Goal: Information Seeking & Learning: Learn about a topic

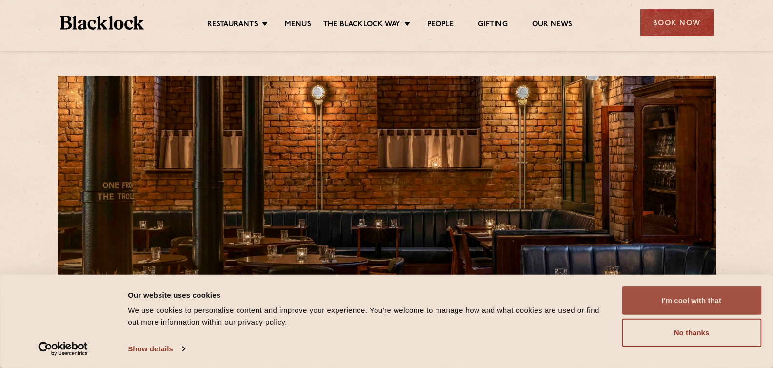
click at [683, 299] on button "I'm cool with that" at bounding box center [691, 300] width 139 height 28
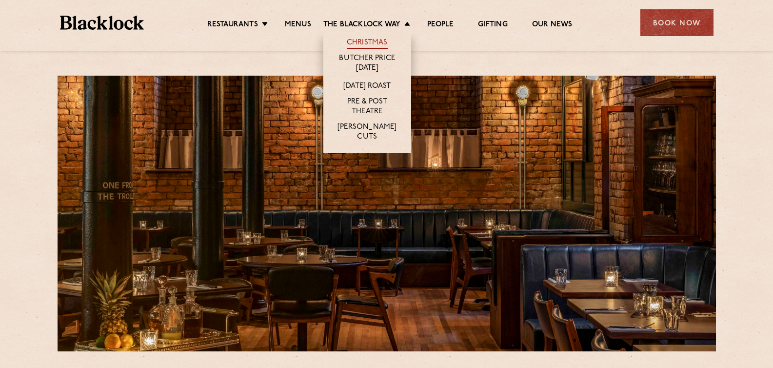
click at [364, 43] on link "Christmas" at bounding box center [367, 43] width 41 height 11
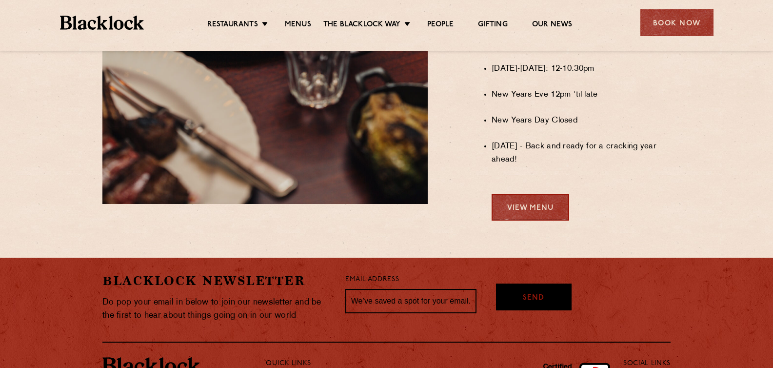
scroll to position [820, 0]
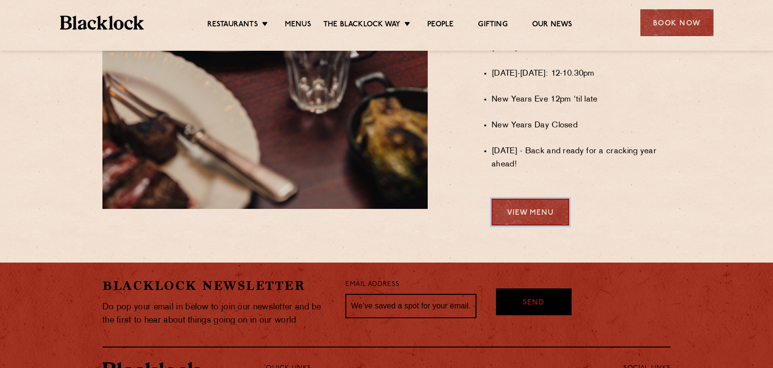
click at [539, 215] on link "View Menu" at bounding box center [530, 211] width 78 height 27
